Goal: Use online tool/utility: Utilize a website feature to perform a specific function

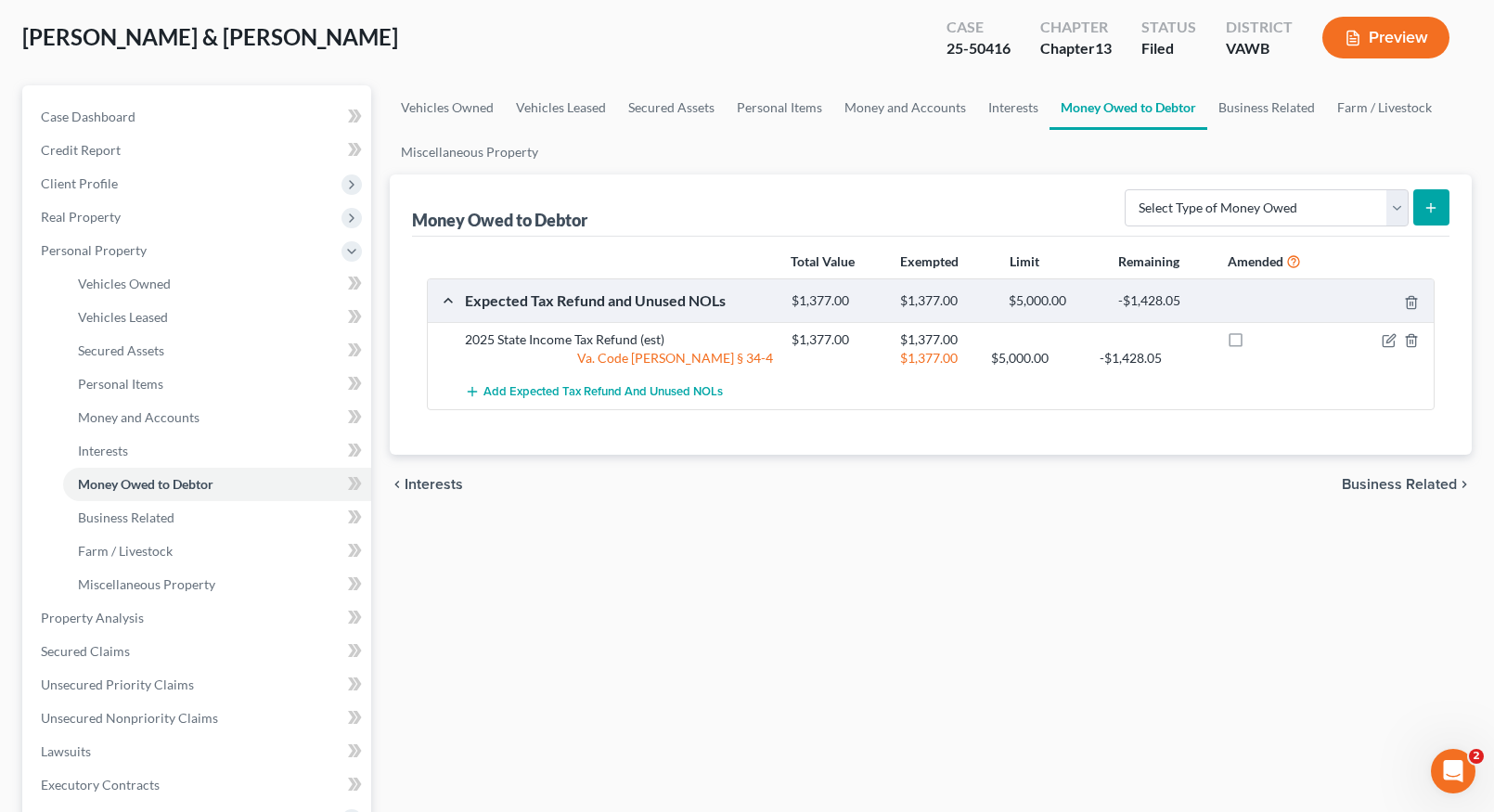
click at [619, 724] on div "Vehicles Owned Vehicles Leased Secured Assets Personal Items Money and Accounts…" at bounding box center [931, 637] width 1102 height 1105
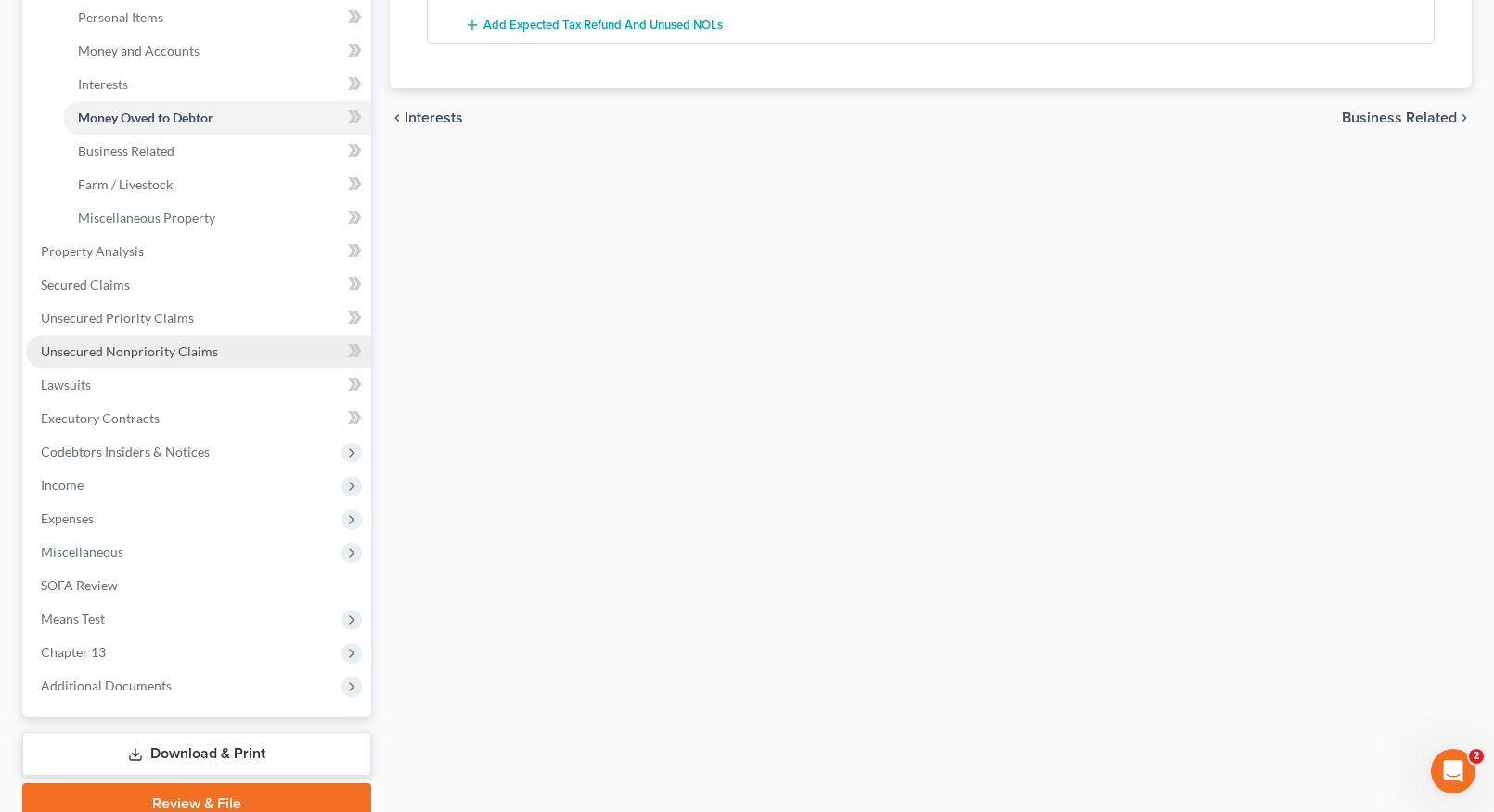
scroll to position [464, 0]
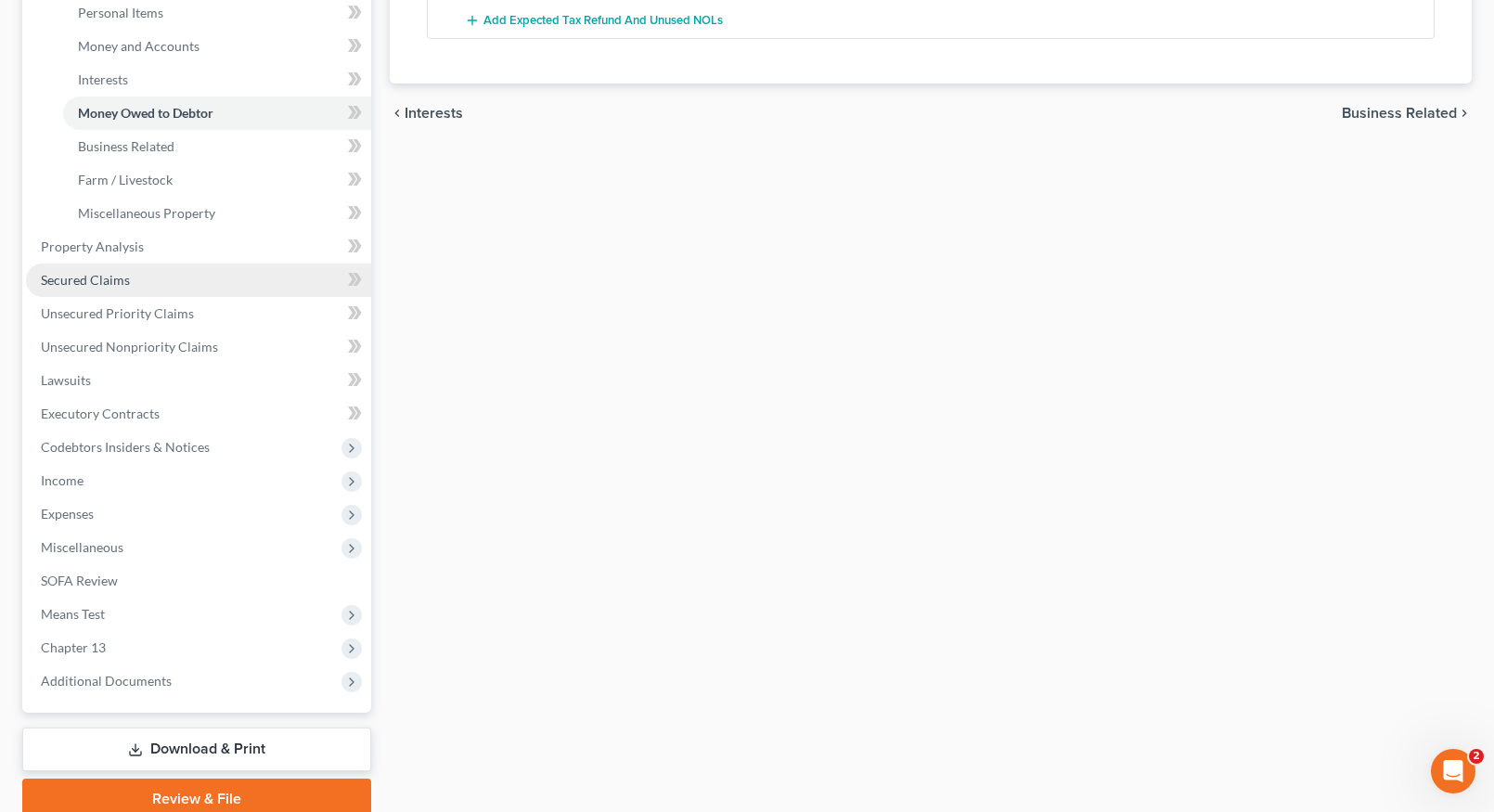
click at [98, 278] on span "Secured Claims" at bounding box center [85, 280] width 89 height 16
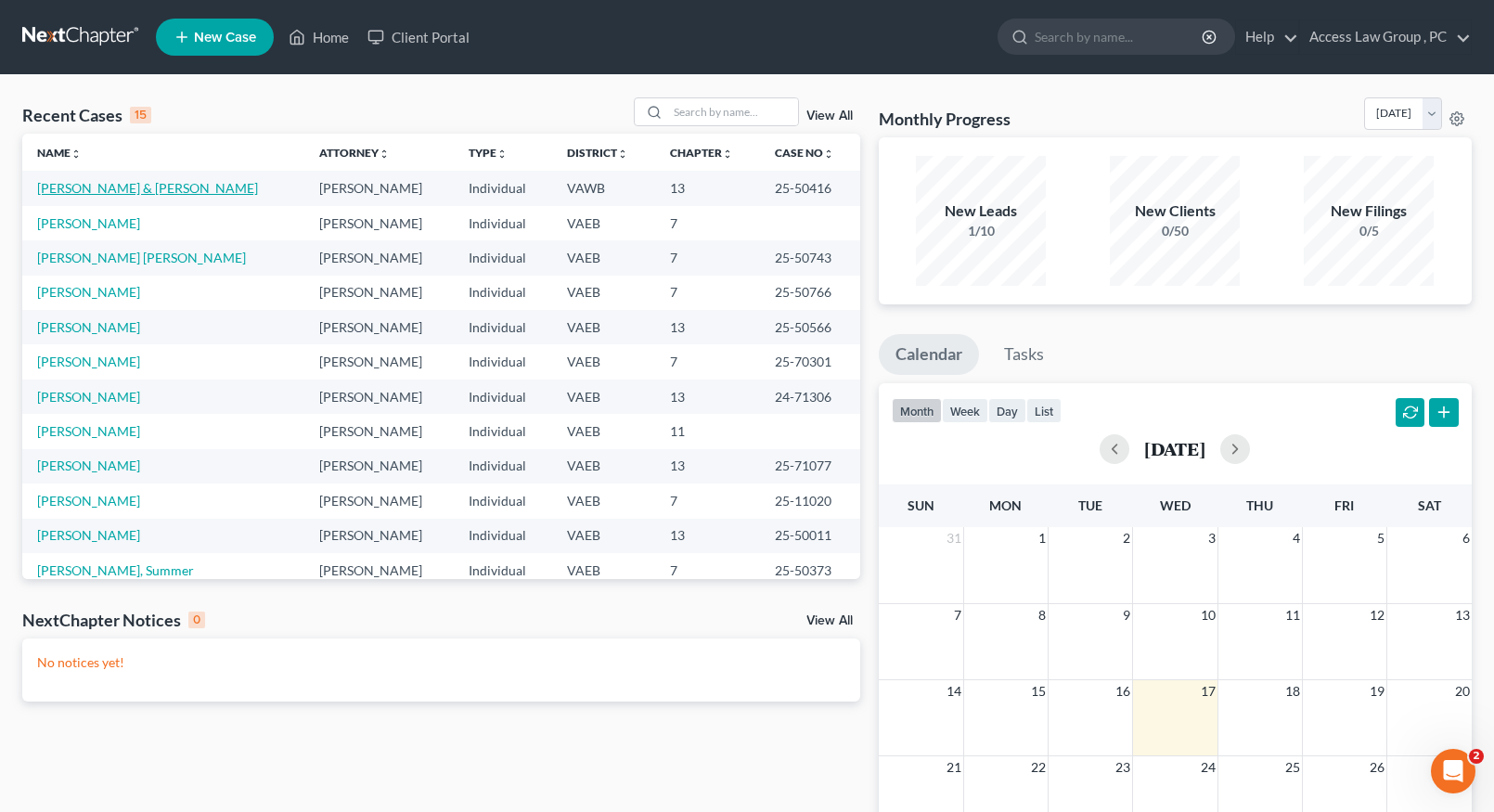
click at [133, 195] on link "[PERSON_NAME] & [PERSON_NAME]" at bounding box center [147, 188] width 220 height 16
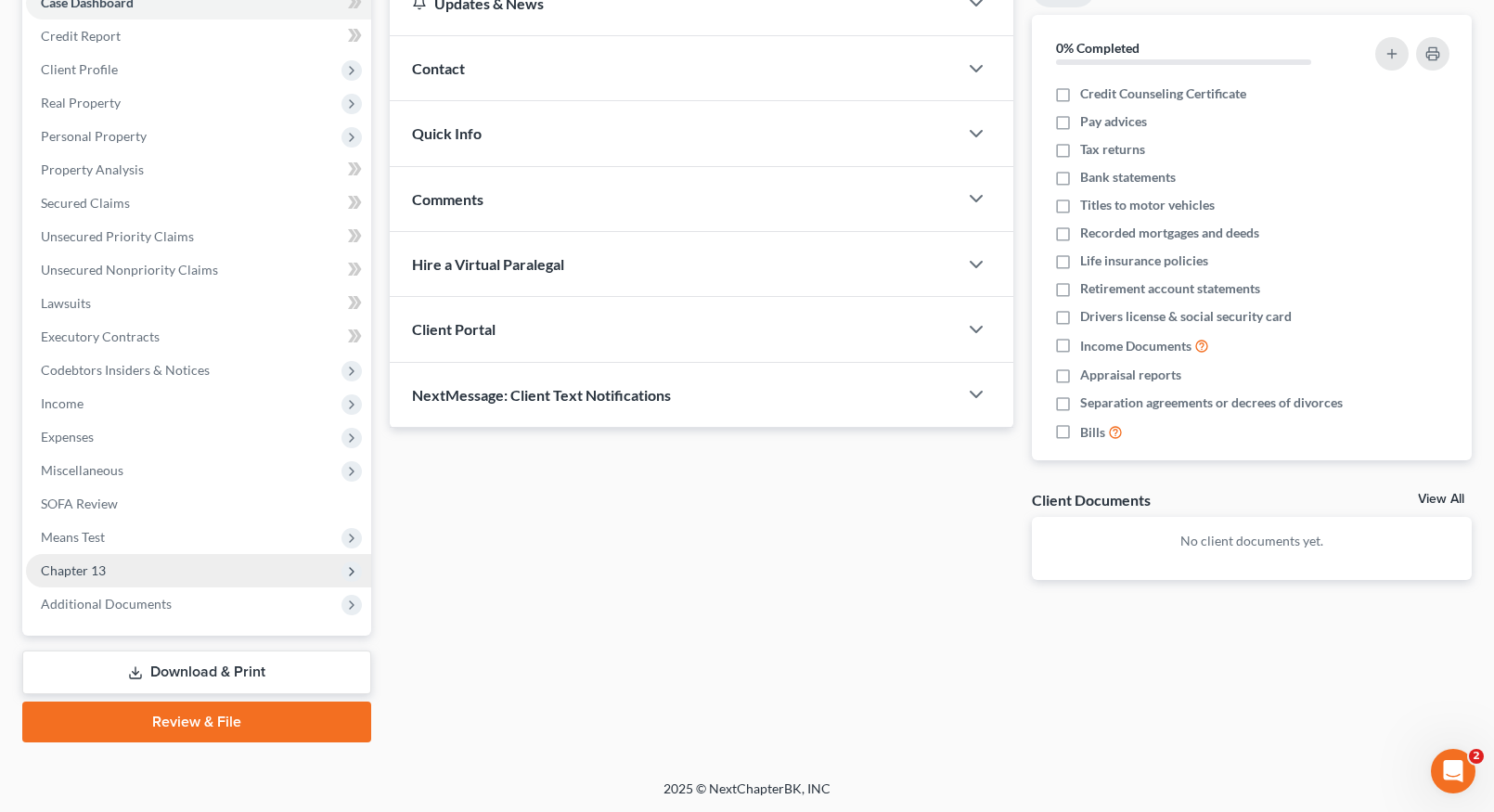
scroll to position [207, 0]
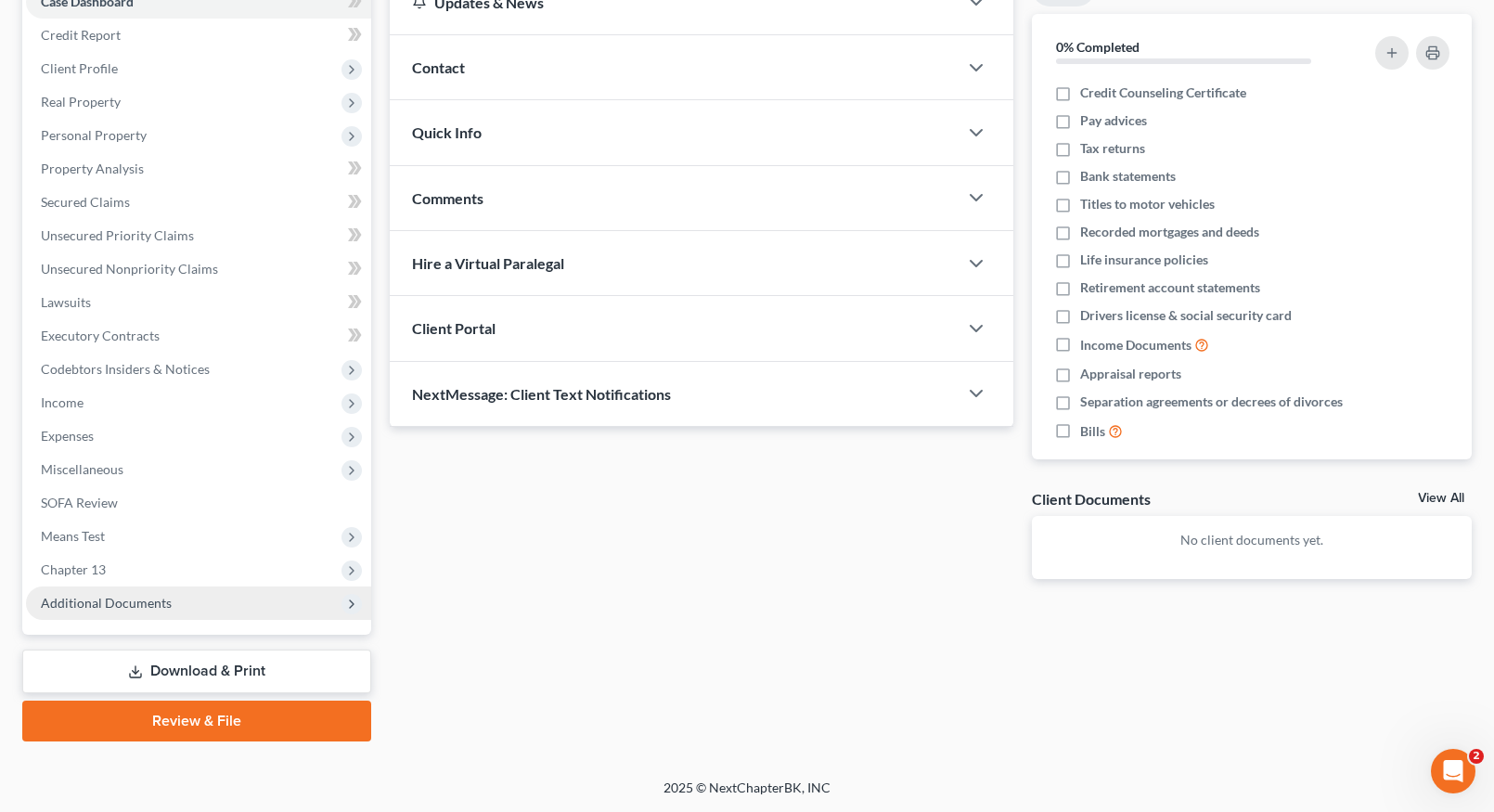
click at [142, 606] on span "Additional Documents" at bounding box center [106, 603] width 131 height 16
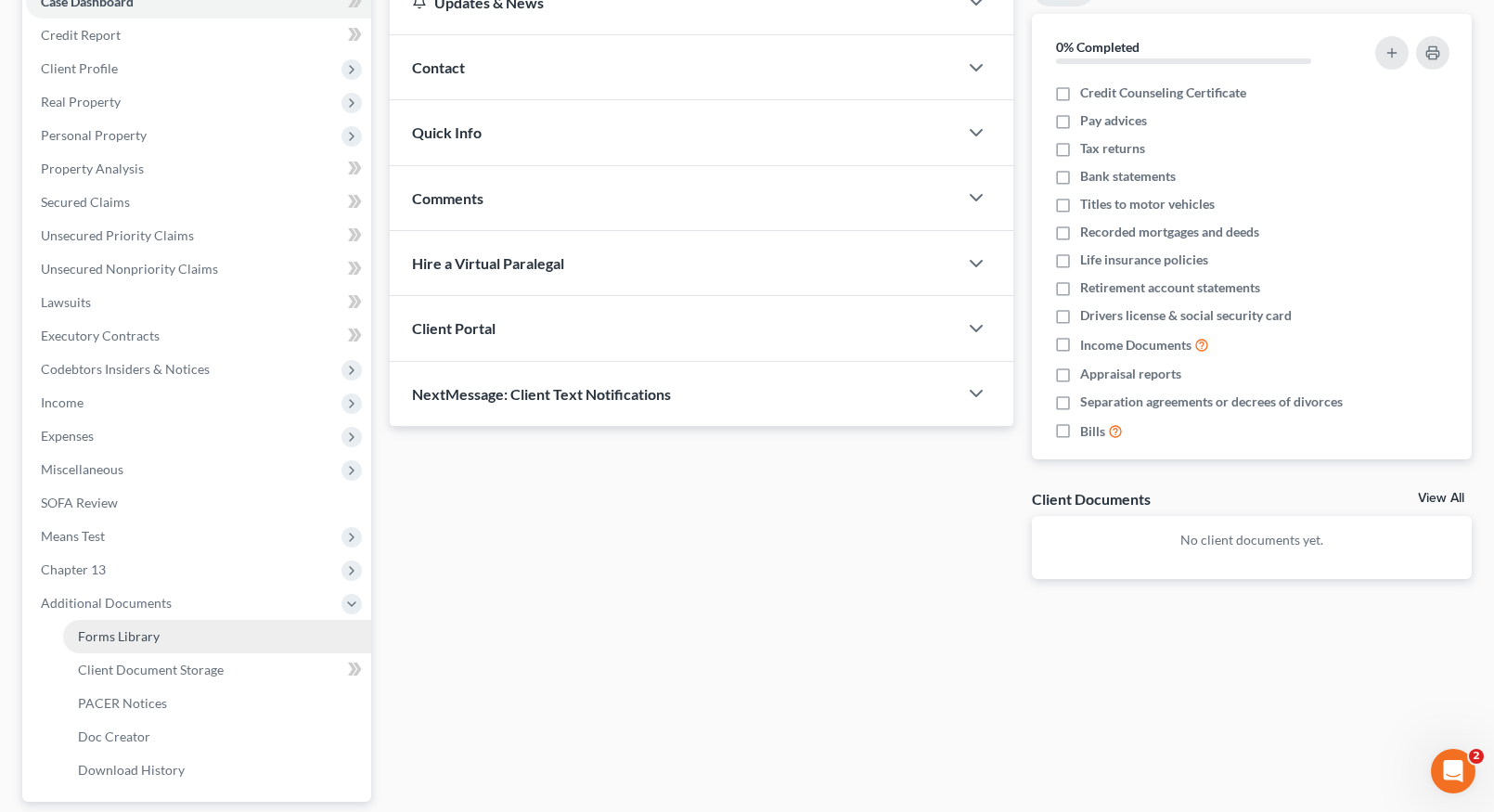
click at [154, 641] on span "Forms Library" at bounding box center [119, 636] width 81 height 16
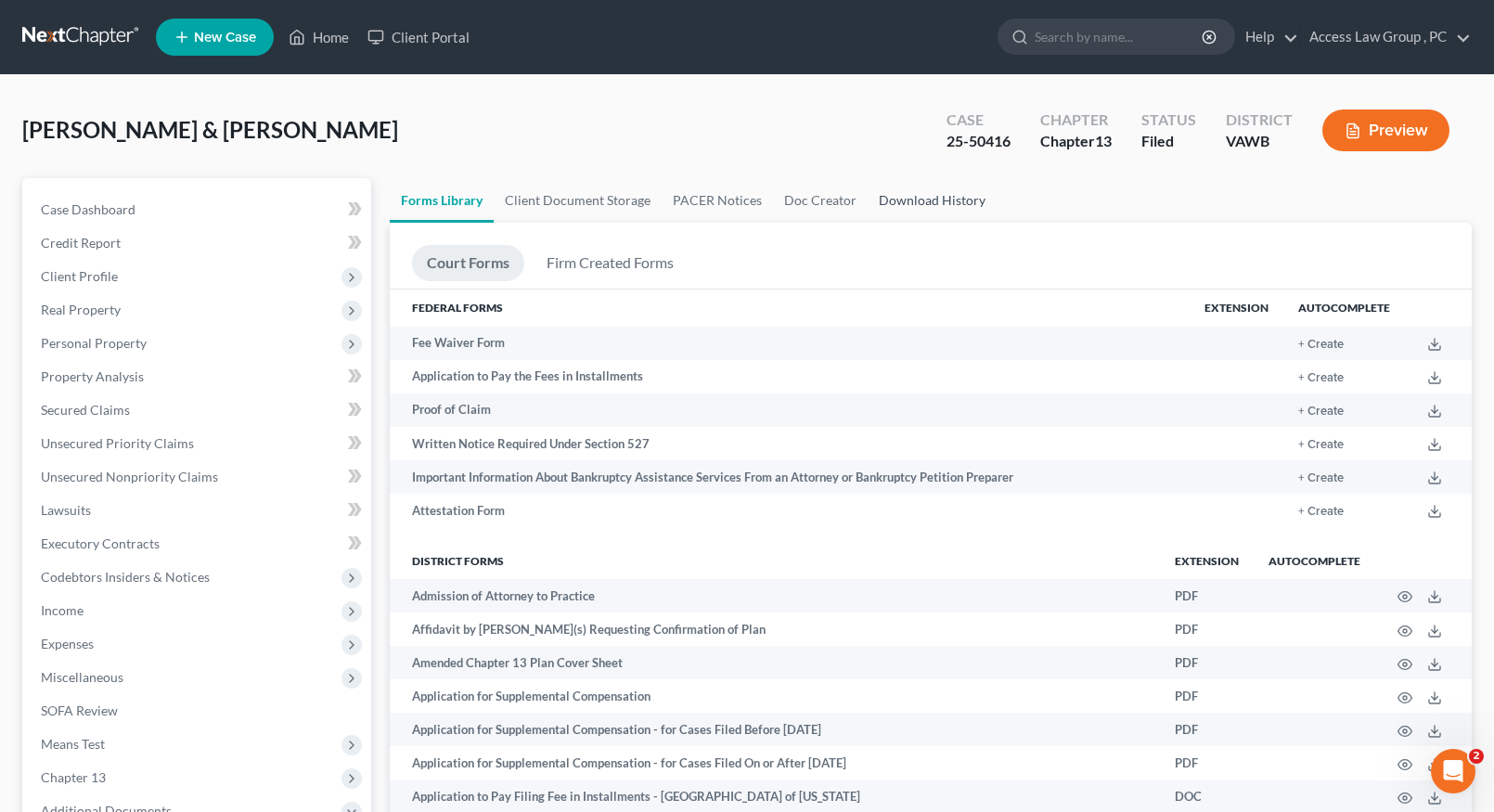
click at [933, 202] on link "Download History" at bounding box center [932, 200] width 129 height 45
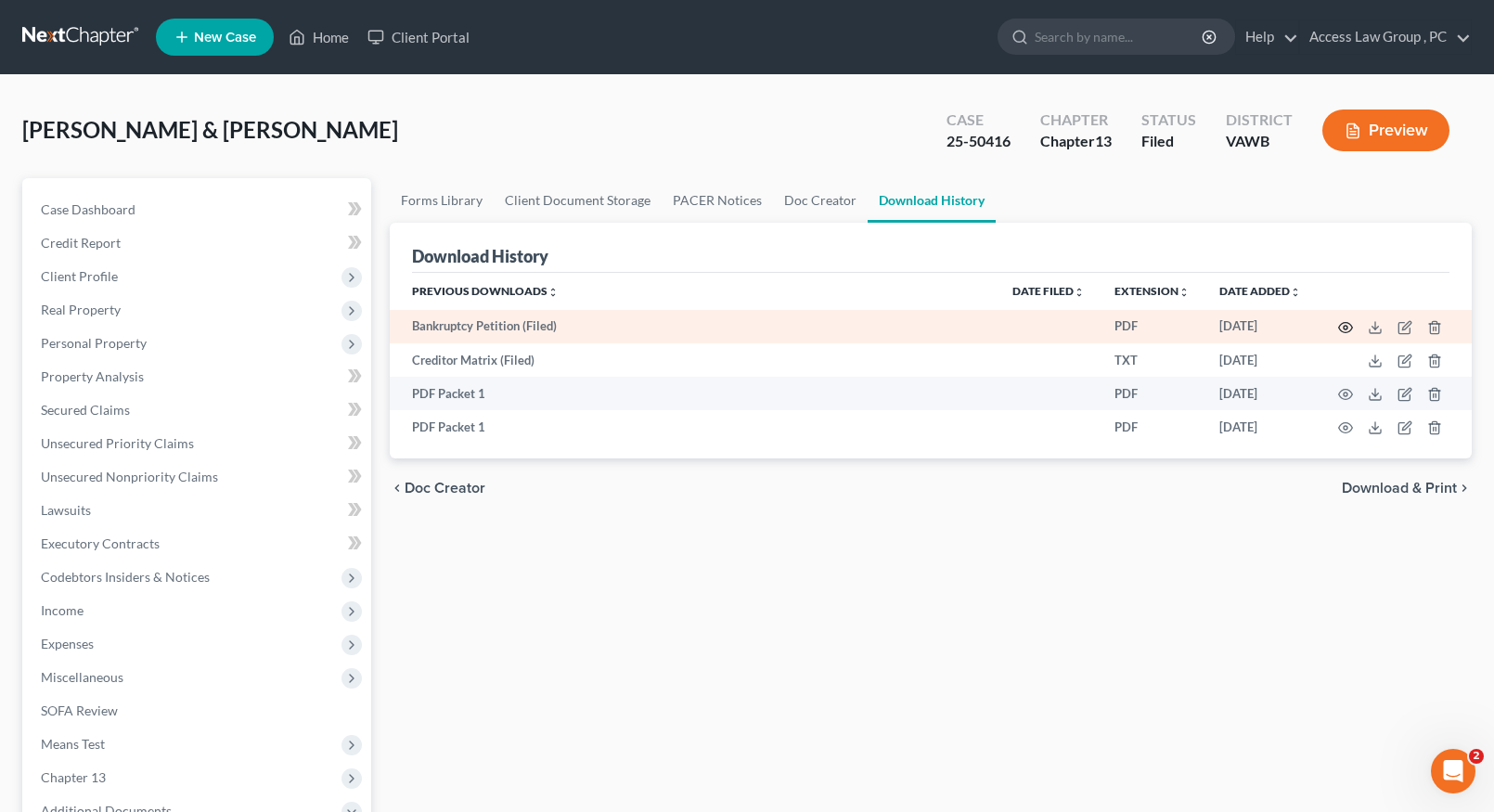
click at [1345, 328] on icon "button" at bounding box center [1345, 328] width 15 height 15
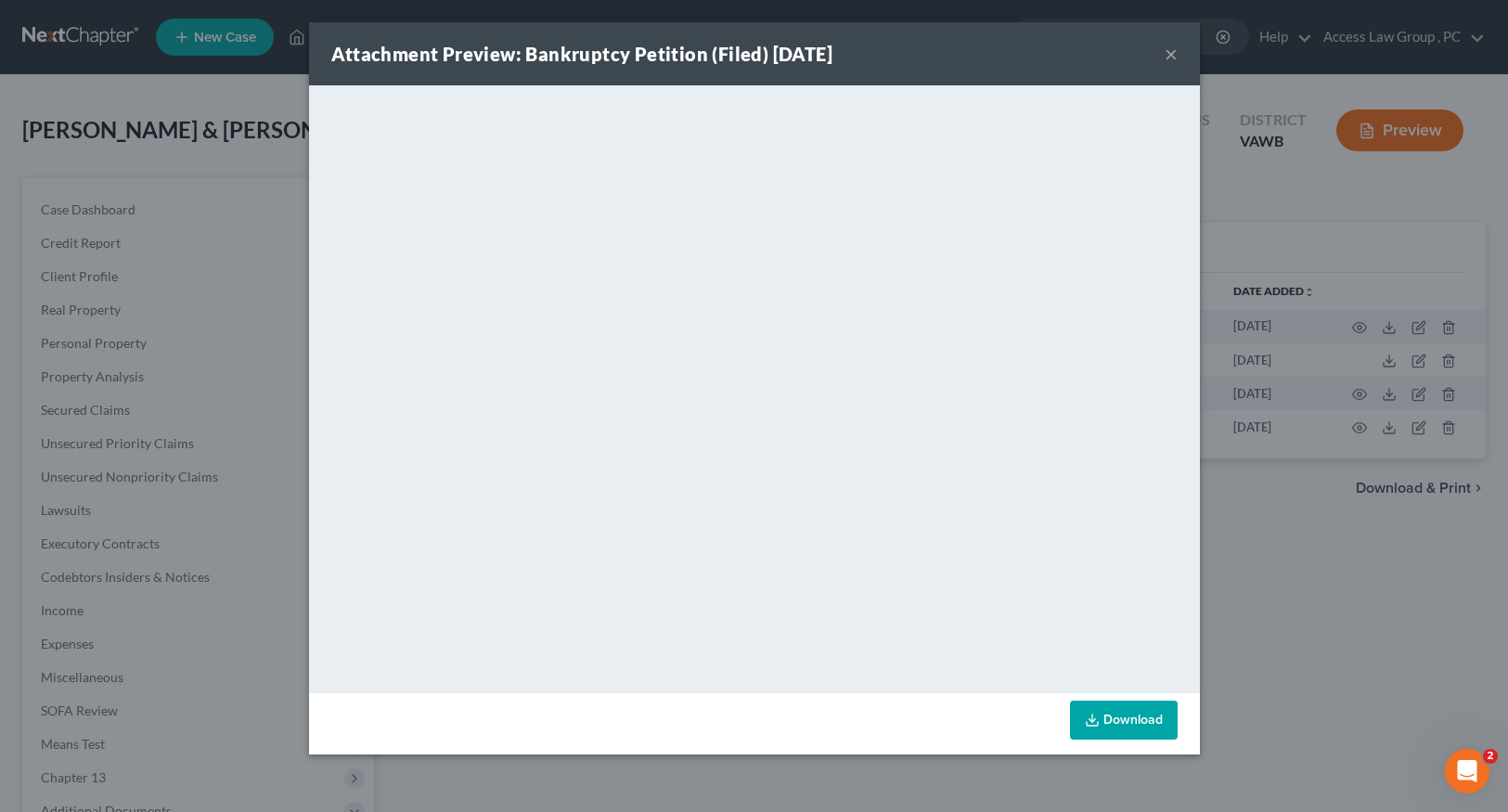
click at [1176, 50] on button "×" at bounding box center [1170, 54] width 13 height 22
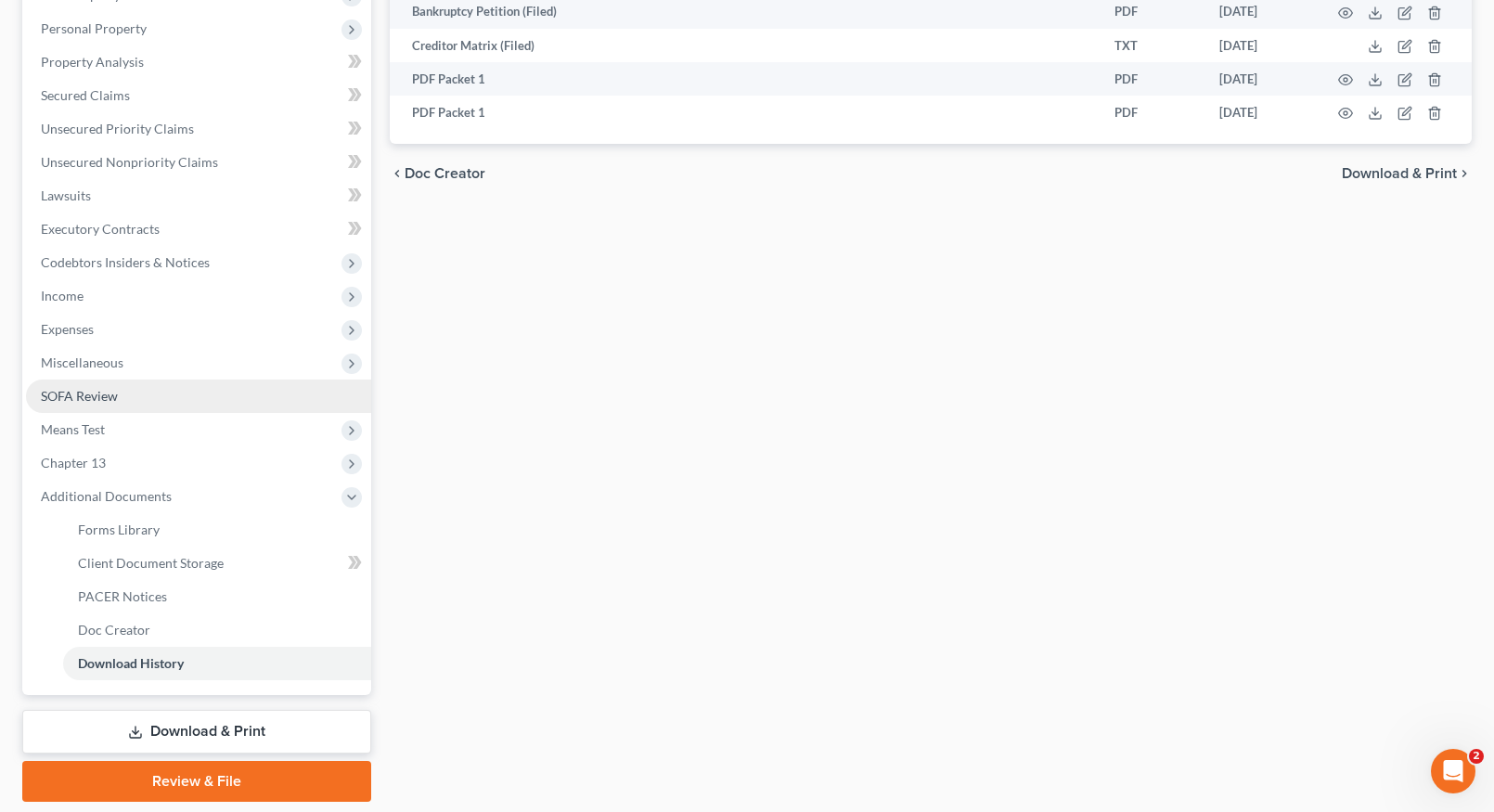
scroll to position [282, 0]
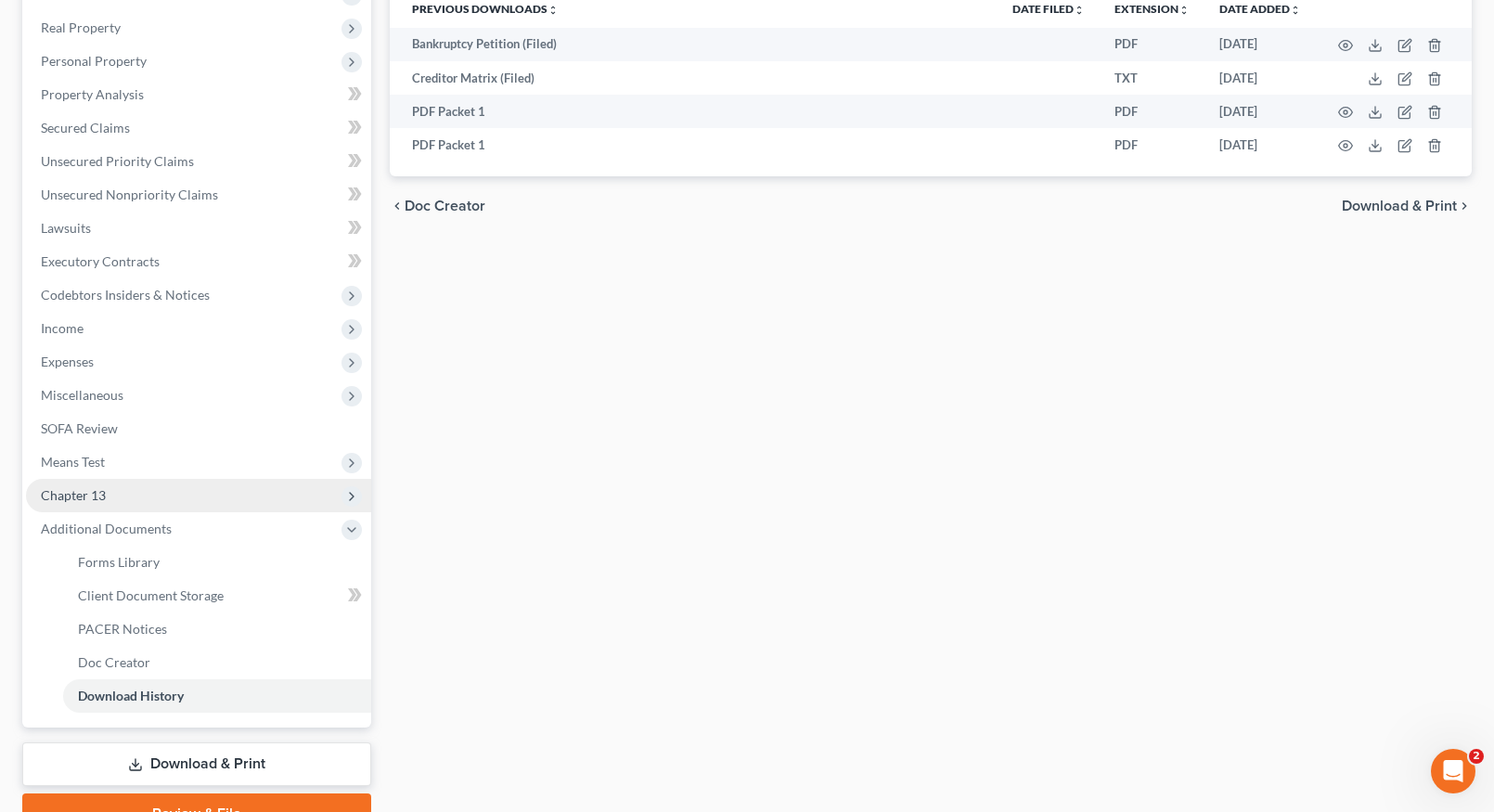
click at [79, 492] on span "Chapter 13" at bounding box center [72, 495] width 65 height 16
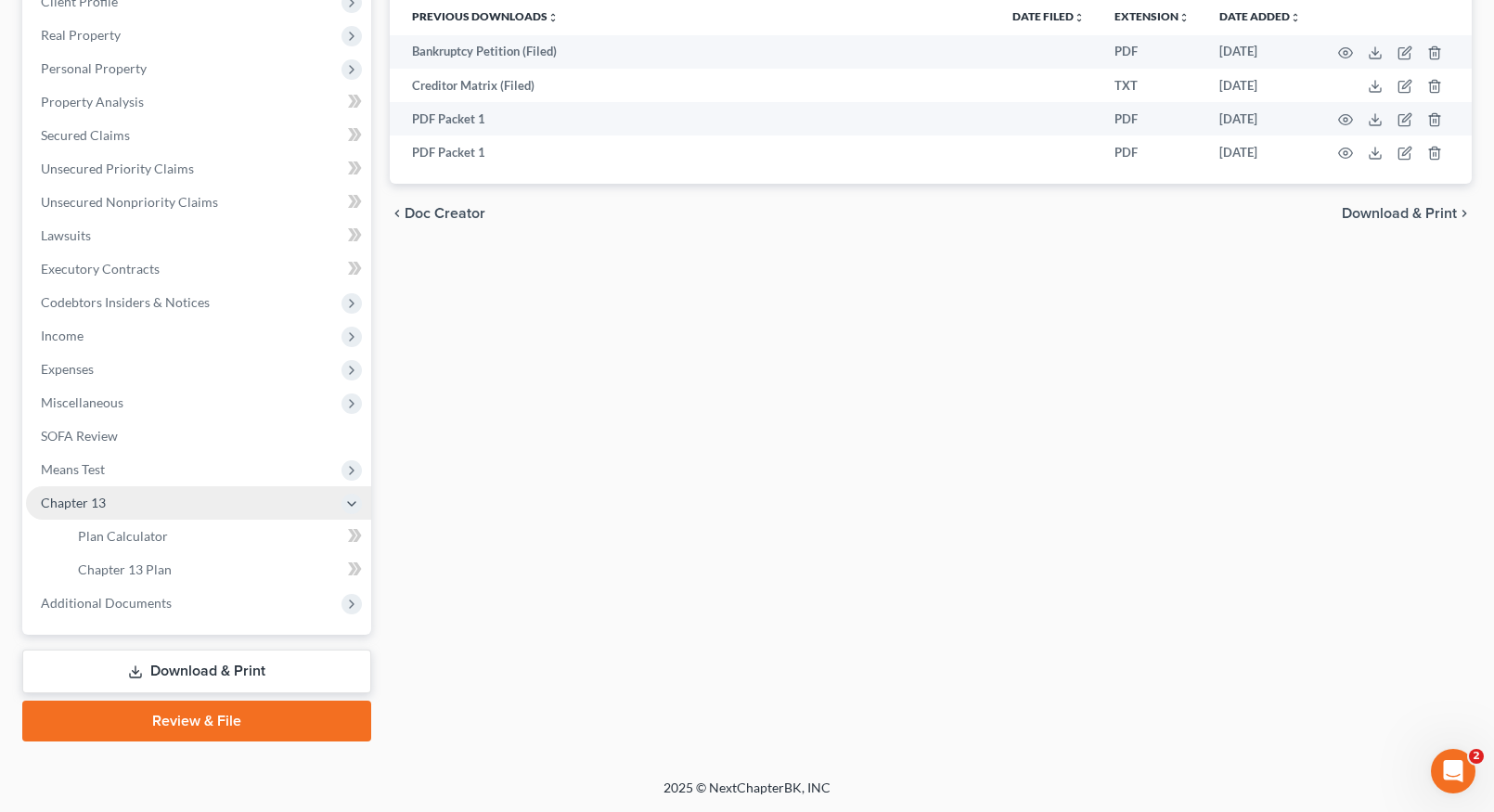
scroll to position [275, 0]
click at [141, 539] on span "Plan Calculator" at bounding box center [123, 536] width 90 height 16
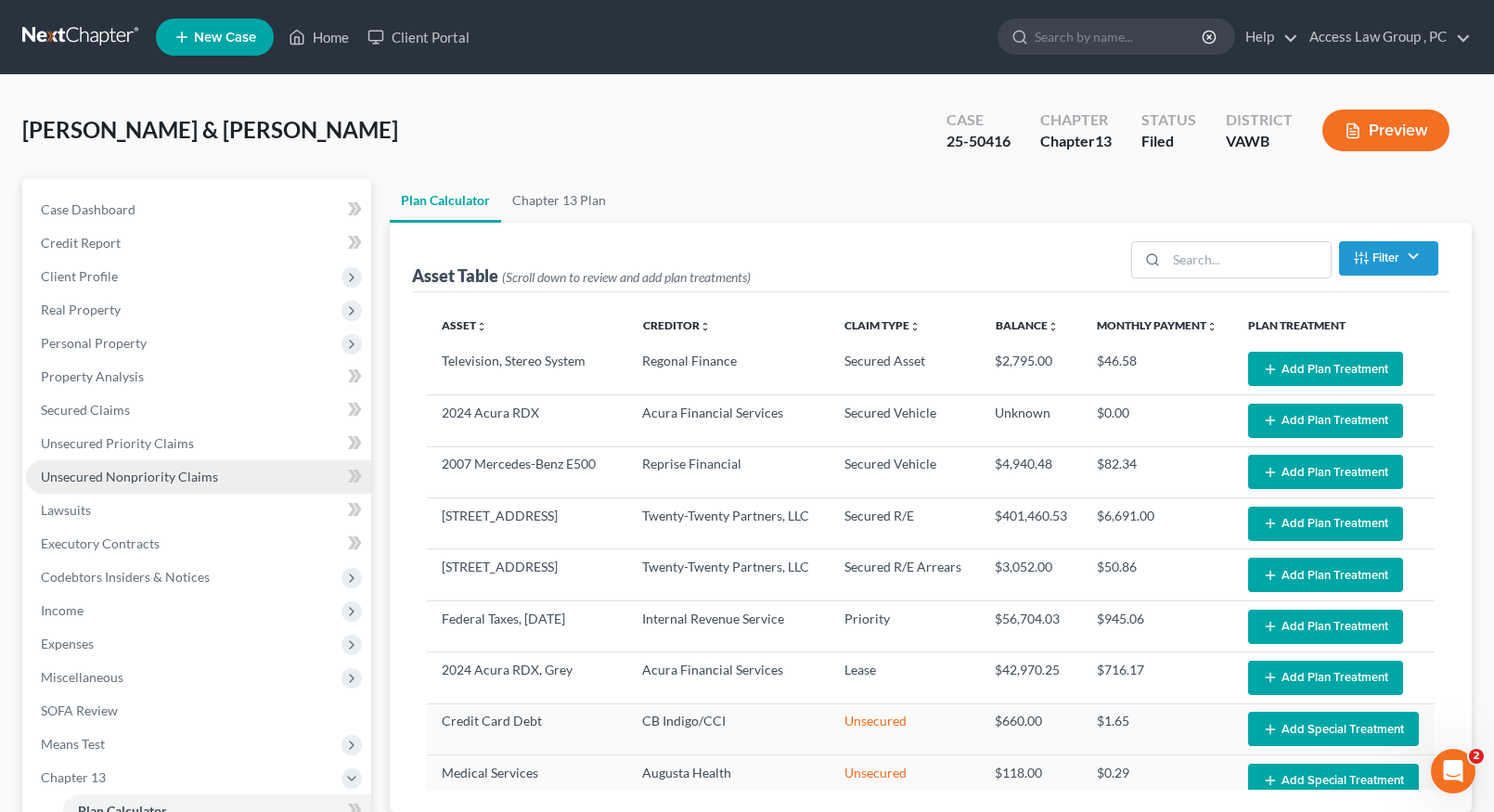
select select "59"
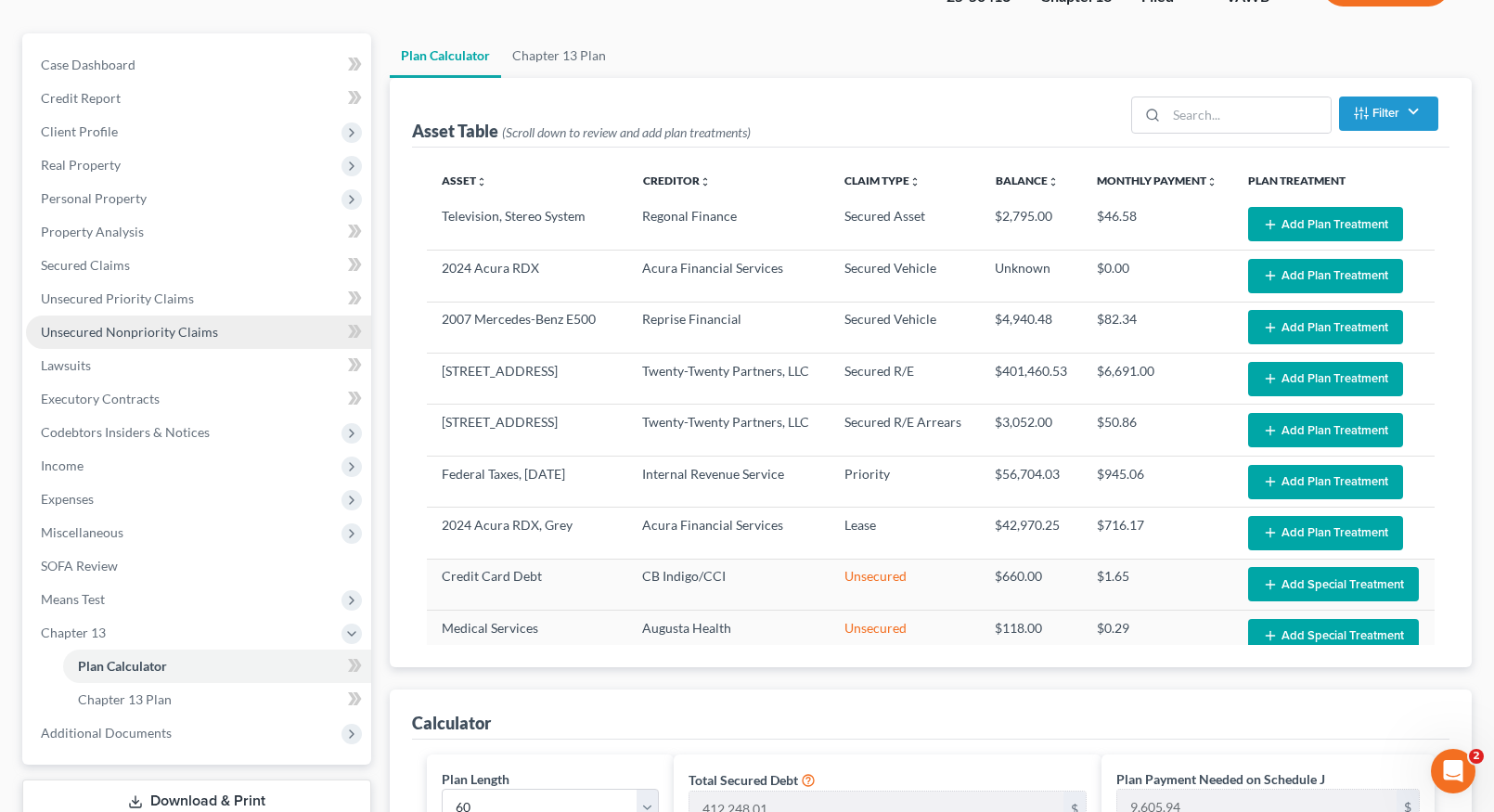
scroll to position [186, 0]
